Goal: Task Accomplishment & Management: Manage account settings

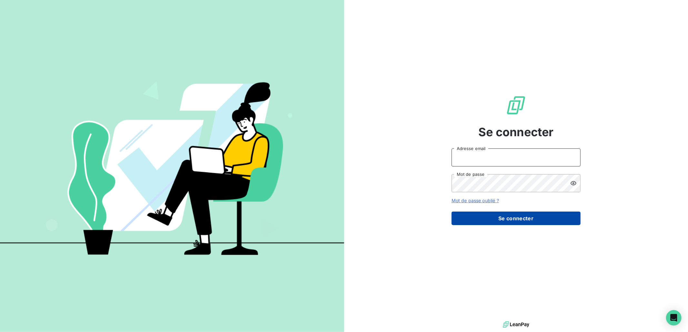
type input "[PERSON_NAME][EMAIL_ADDRESS][DOMAIN_NAME]"
click at [516, 214] on button "Se connecter" at bounding box center [515, 219] width 129 height 14
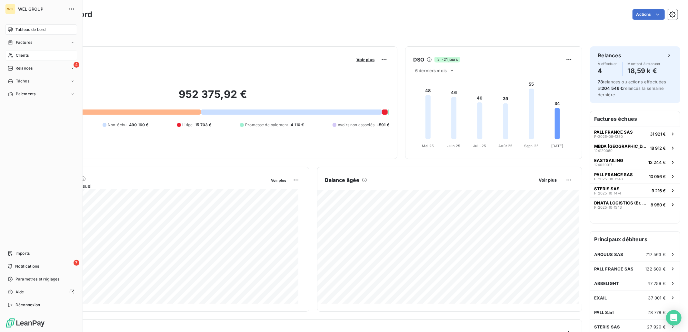
click at [33, 58] on div "Clients" at bounding box center [41, 55] width 72 height 10
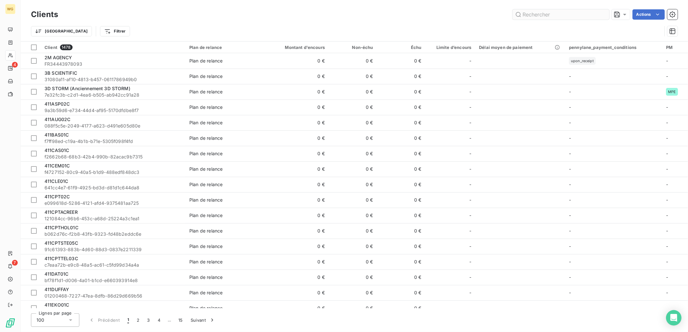
click at [516, 18] on input "text" at bounding box center [560, 14] width 97 height 10
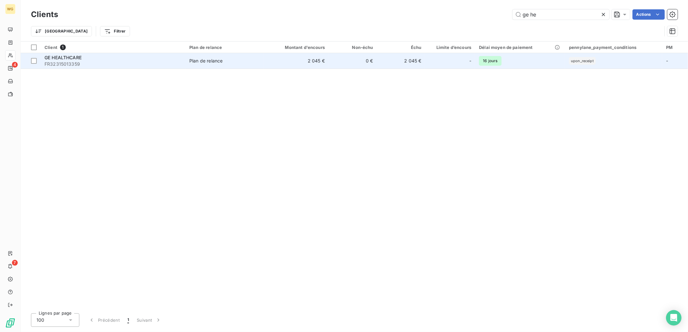
type input "ge he"
click at [222, 63] on div "Plan de relance" at bounding box center [205, 61] width 33 height 6
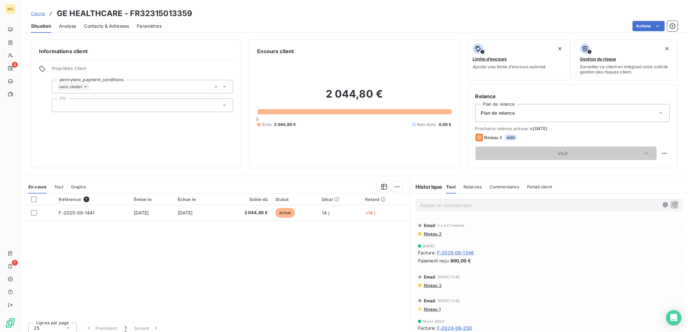
click at [126, 86] on div "upon_receipt" at bounding box center [142, 87] width 181 height 14
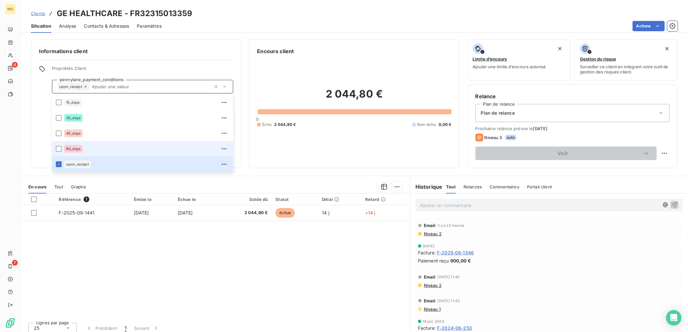
click at [67, 147] on span "60_days" at bounding box center [73, 149] width 15 height 4
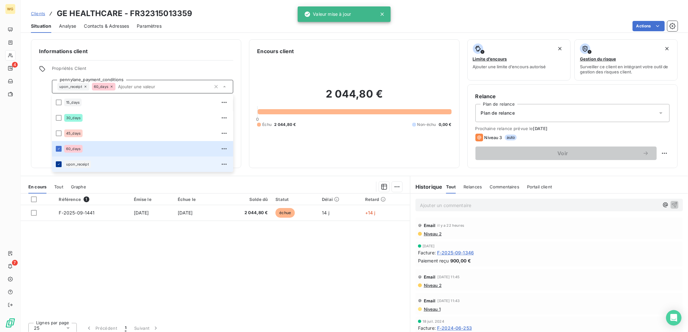
click at [58, 163] on icon at bounding box center [59, 165] width 4 height 4
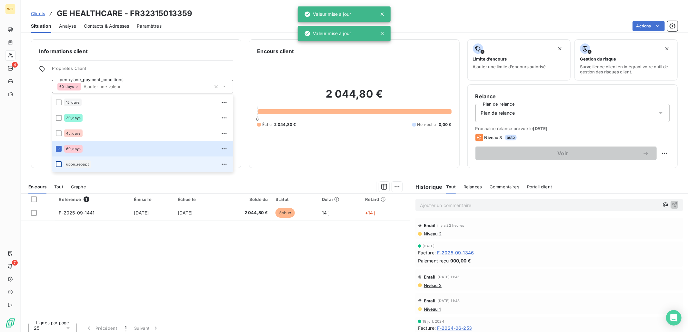
click at [27, 148] on div "Informations client Propriétés Client pennylane_payment_conditions 60_days 15_d…" at bounding box center [354, 103] width 667 height 129
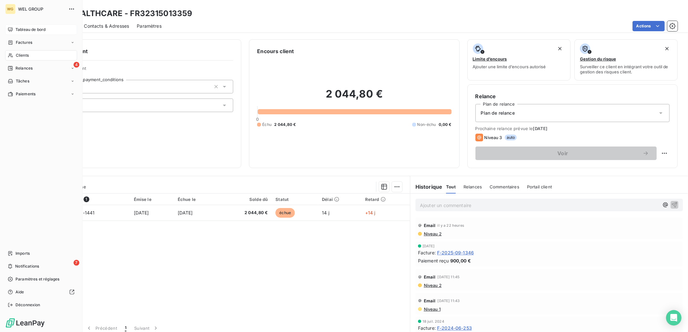
click at [30, 32] on span "Tableau de bord" at bounding box center [30, 30] width 30 height 6
